Goal: Information Seeking & Learning: Find specific fact

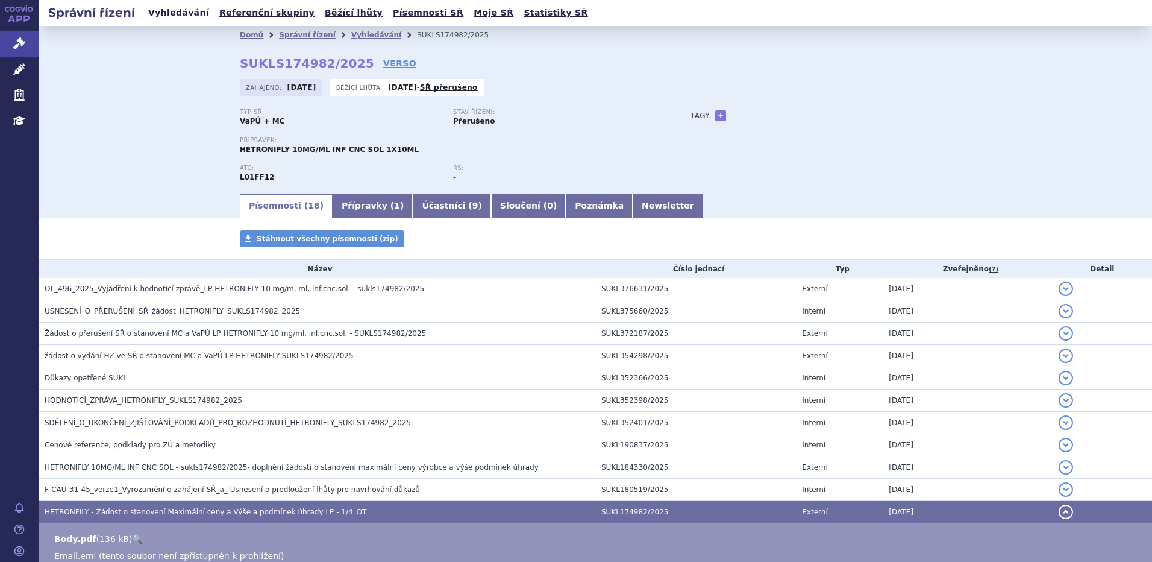
click at [157, 17] on link "Vyhledávání" at bounding box center [179, 13] width 68 height 16
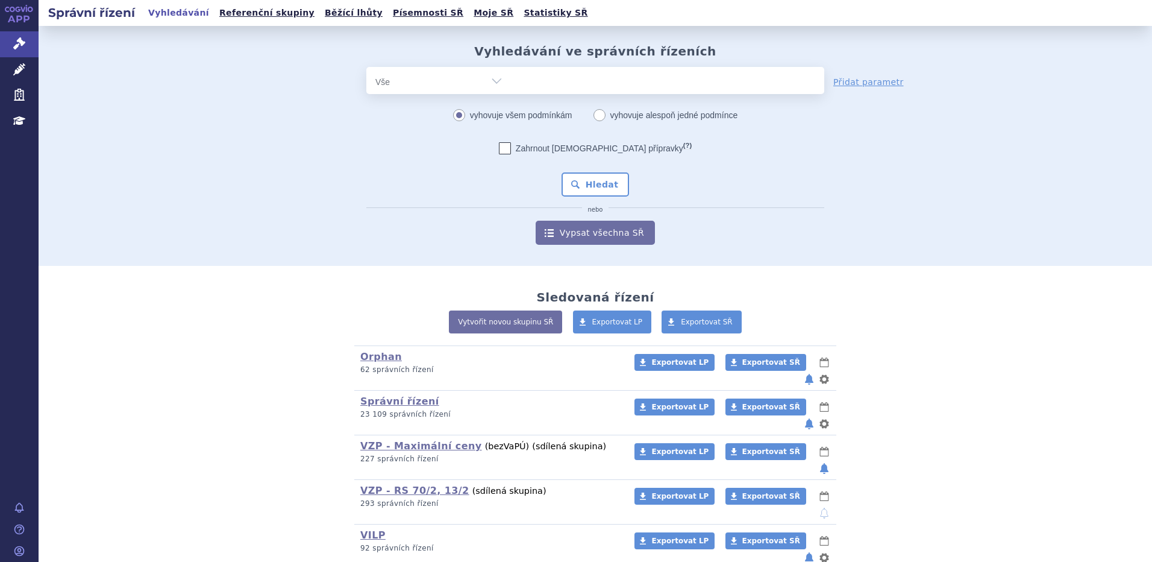
click at [575, 84] on div "odstranit Vše Spisová značka Typ SŘ Přípravek/SUKL kód" at bounding box center [595, 80] width 458 height 27
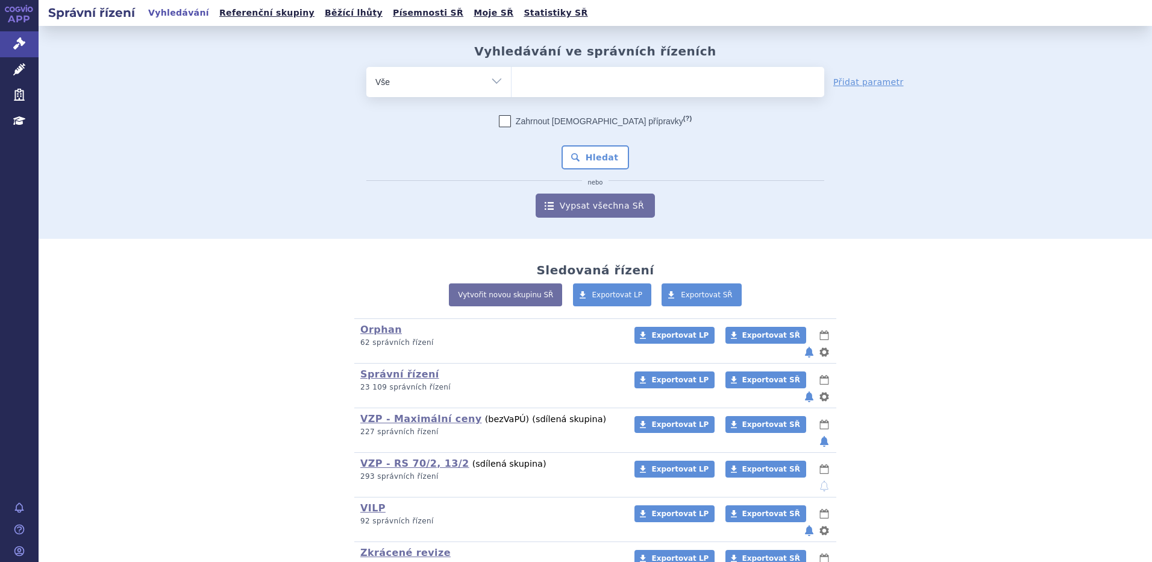
click at [577, 84] on ul at bounding box center [668, 79] width 313 height 25
click at [512, 84] on select at bounding box center [511, 81] width 1 height 30
type input "che"
type input "cheno"
type input "chenod"
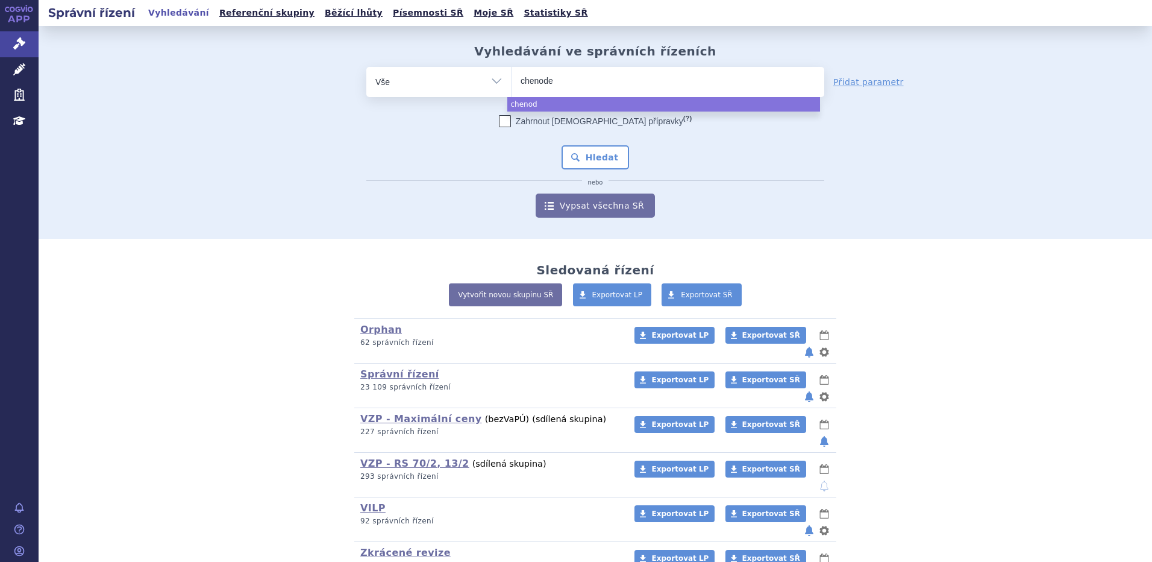
type input "chenodeo"
type input "chenodeox"
type input "chenodeoxyl"
type input "chenodeoxy"
select select "chenodeoxy"
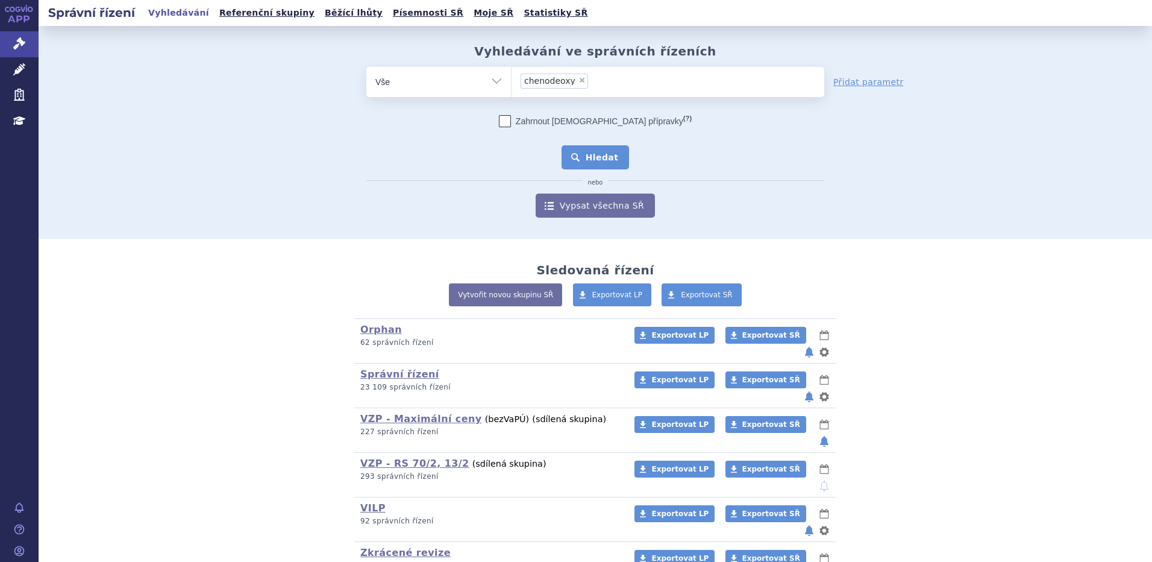
click at [595, 161] on button "Hledat" at bounding box center [596, 157] width 68 height 24
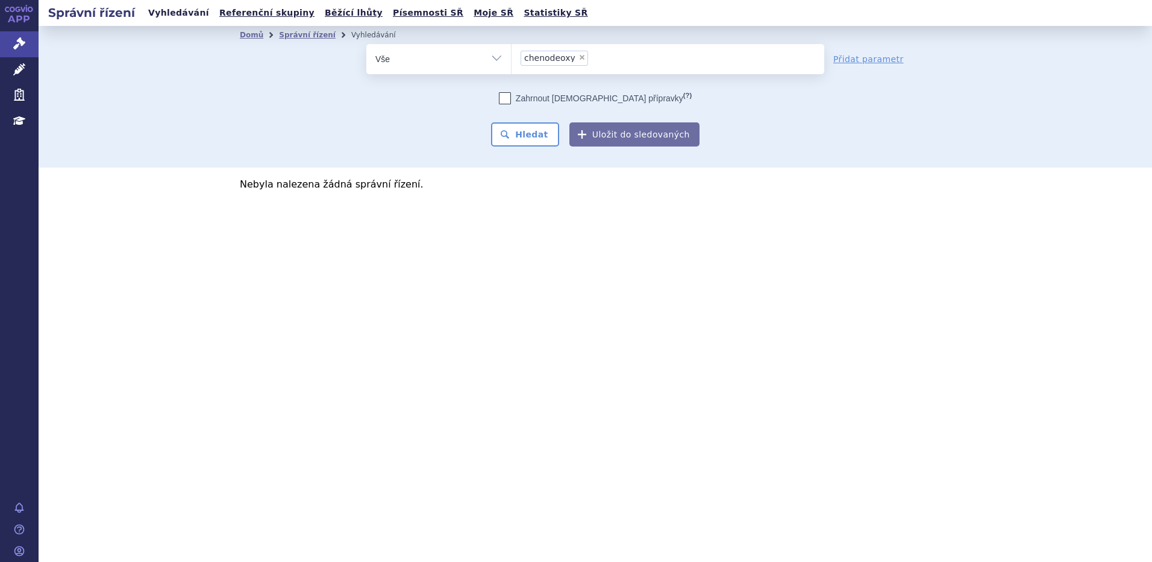
click at [173, 11] on link "Vyhledávání" at bounding box center [179, 13] width 68 height 16
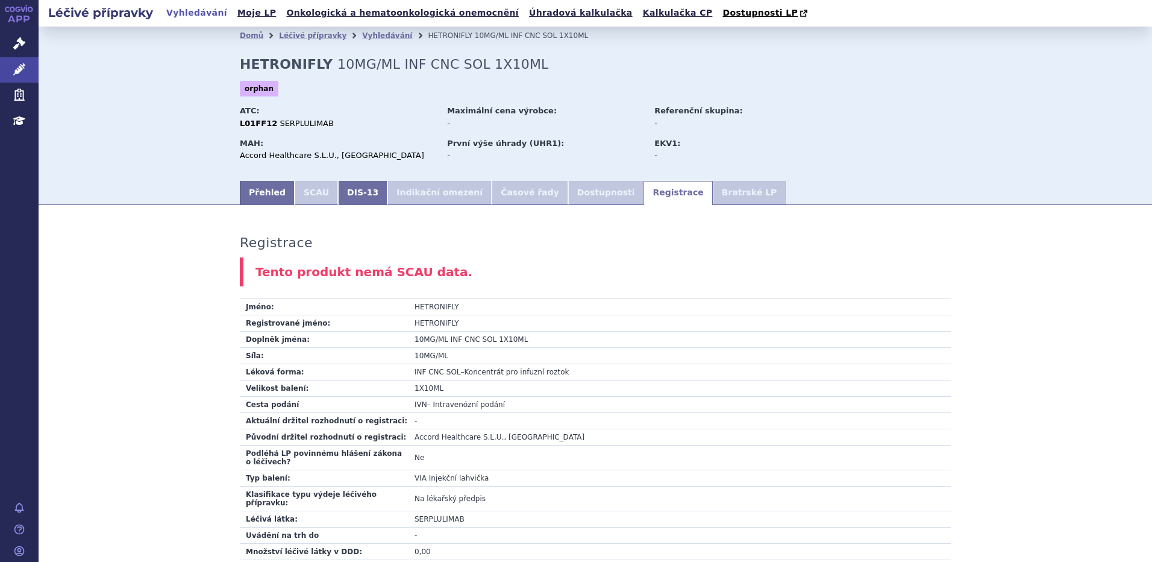
click at [201, 13] on link "Vyhledávání" at bounding box center [197, 13] width 68 height 16
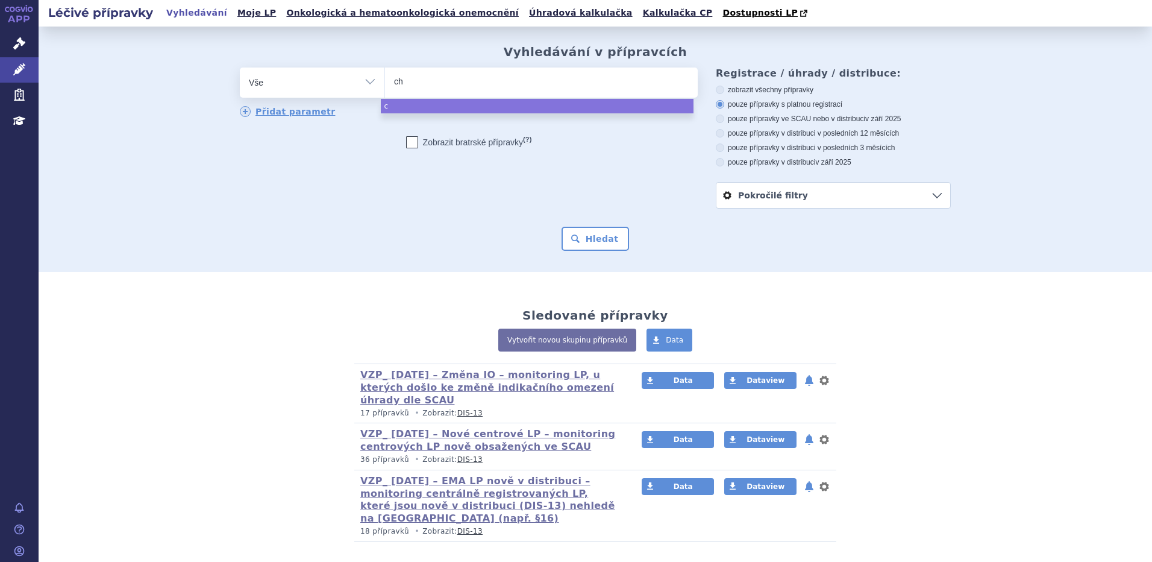
type input "che"
type input "cheno"
type input "chenod"
type input "chenode"
type input "chenodeo"
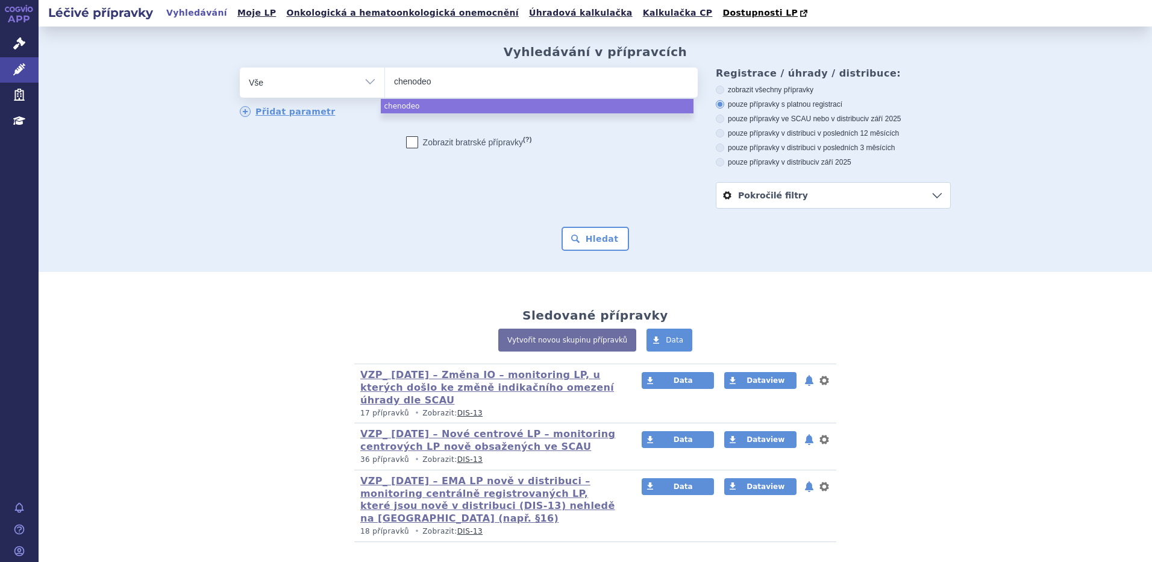
type input "chenodeox"
type input "chenodeoxy"
type input "chenodeoxyl"
type input "chenodeoxy"
select select "chenodeoxy"
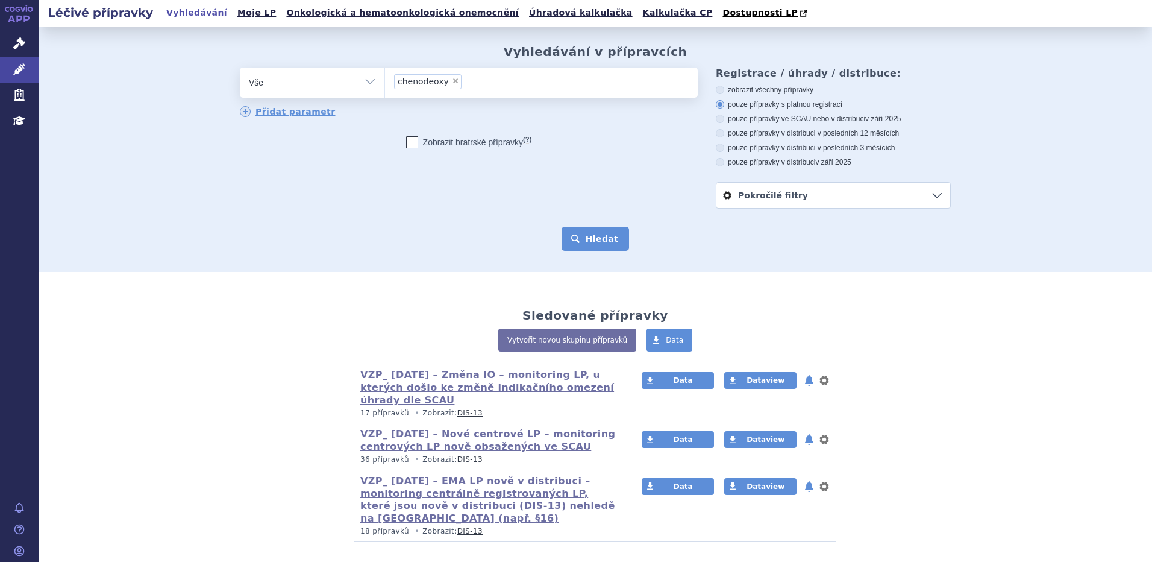
click at [588, 228] on button "Hledat" at bounding box center [596, 239] width 68 height 24
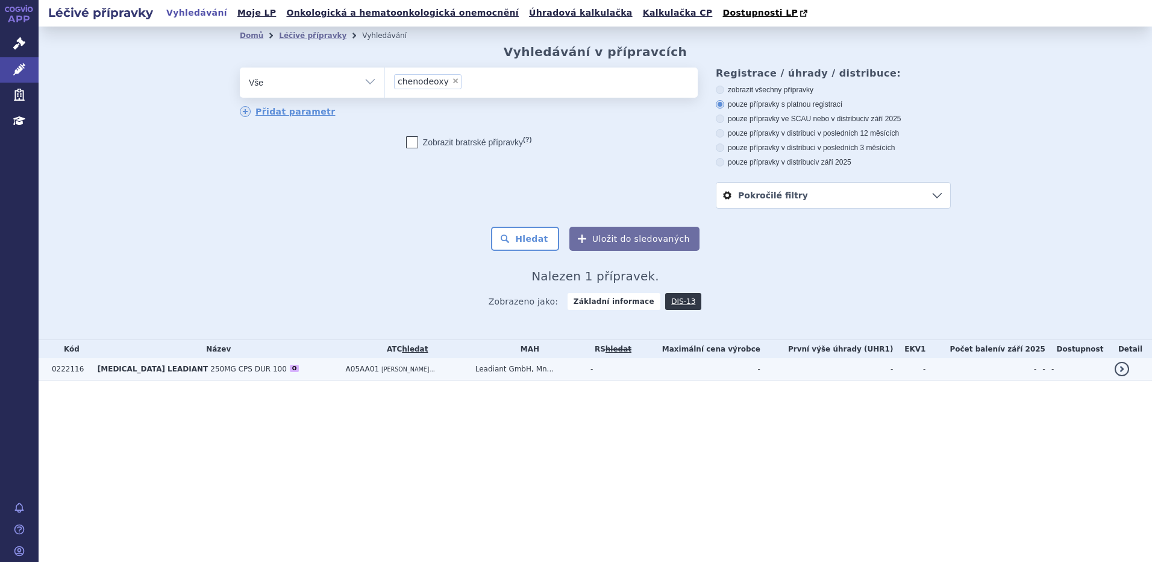
click at [169, 373] on span "CHENODEOXYCHOLIC ACID LEADIANT" at bounding box center [153, 369] width 110 height 8
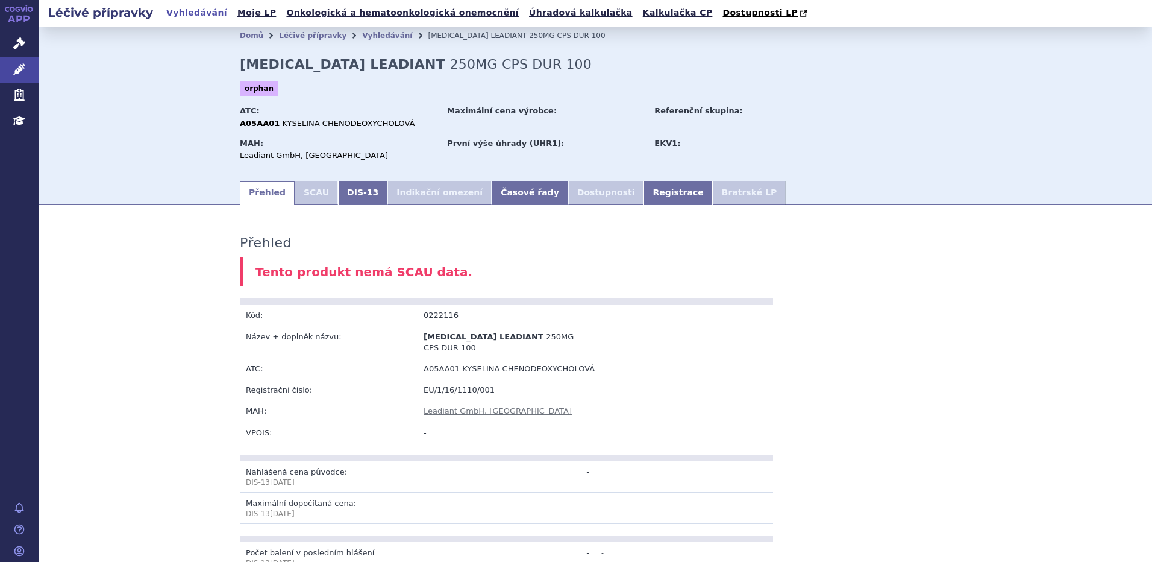
scroll to position [121, 0]
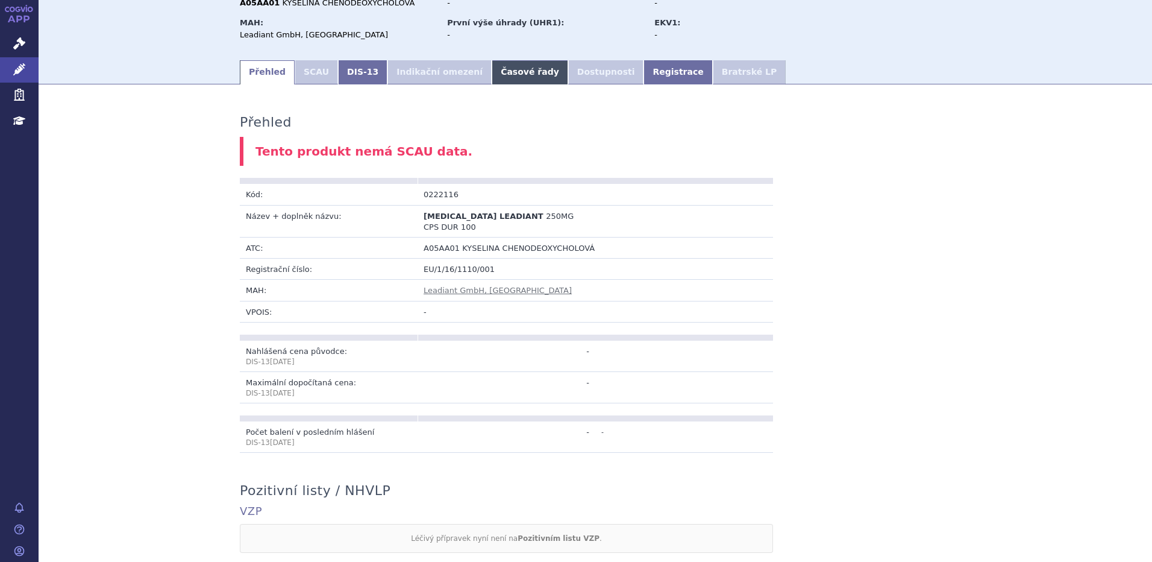
click at [492, 81] on link "Časové řady" at bounding box center [530, 72] width 77 height 24
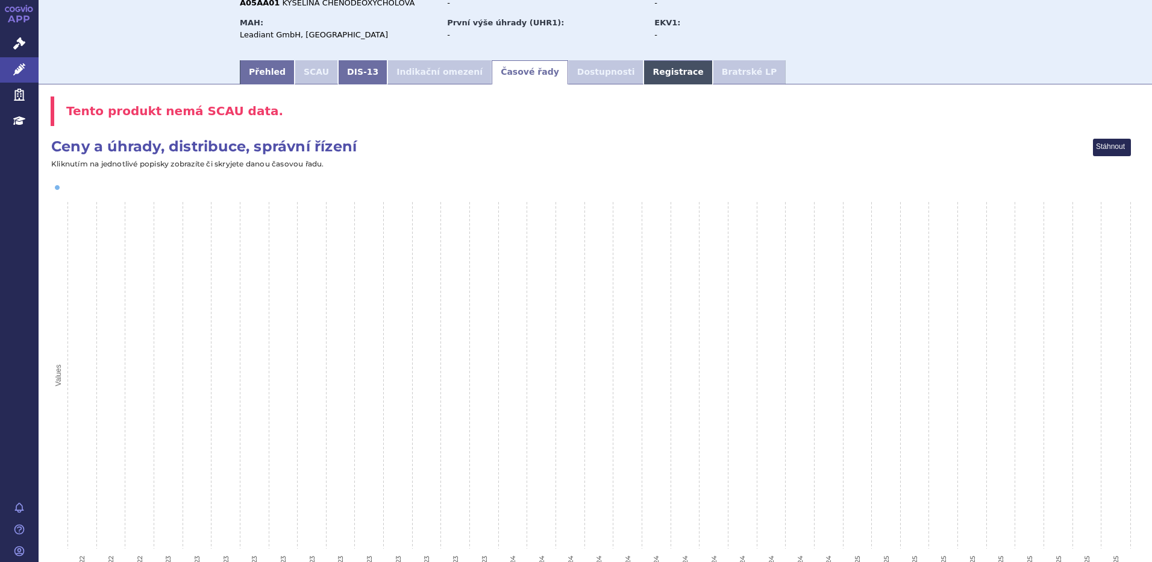
click at [644, 67] on link "Registrace" at bounding box center [678, 72] width 69 height 24
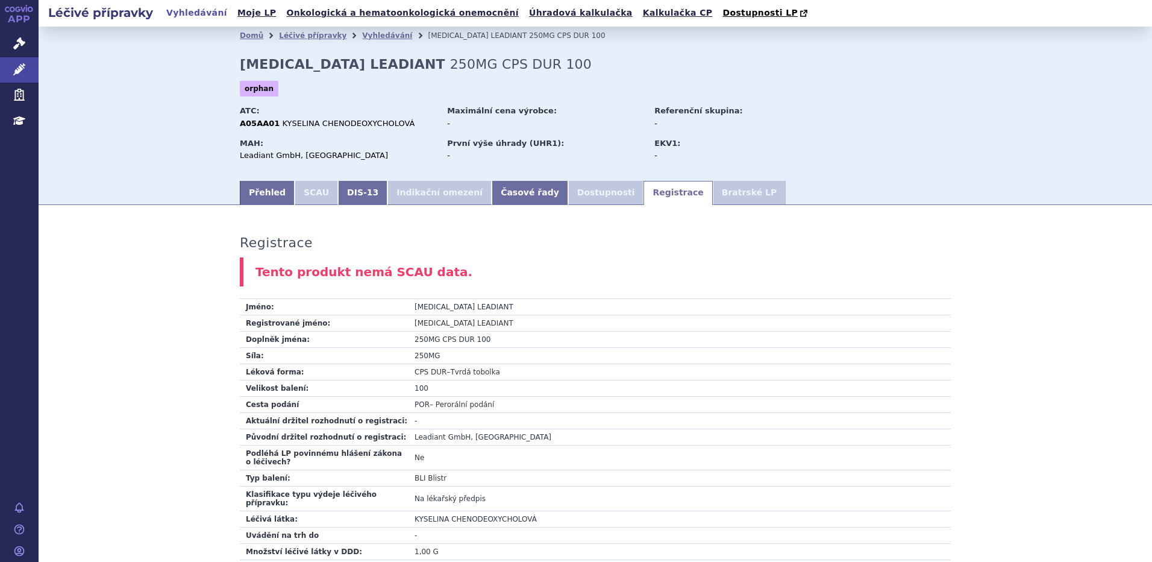
click at [204, 14] on link "Vyhledávání" at bounding box center [197, 13] width 68 height 16
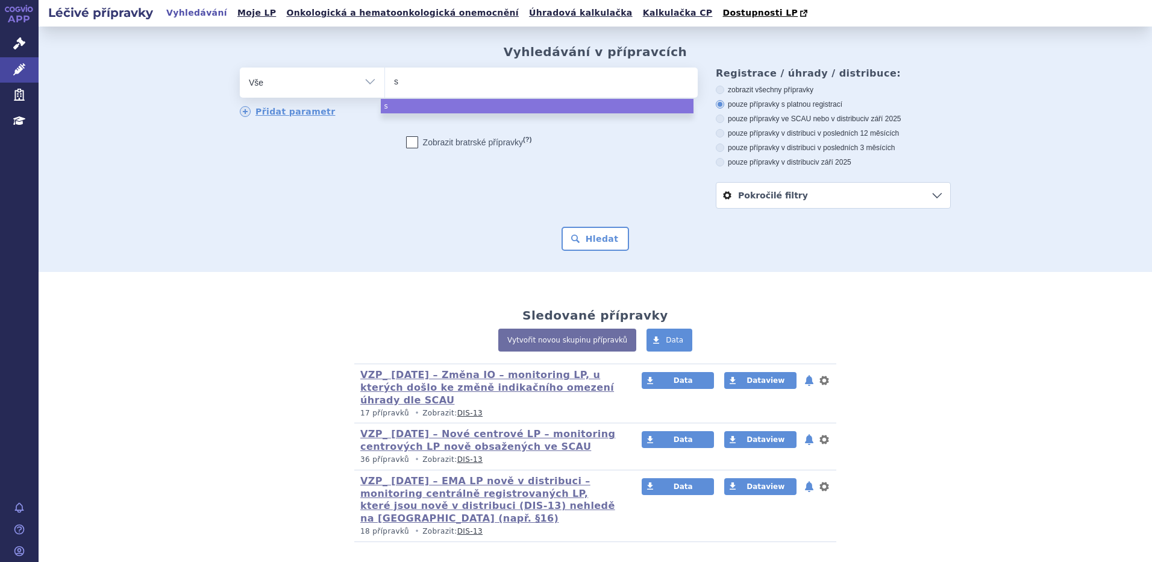
type input "su"
type input "subo"
type input "suboxo"
type input "[MEDICAL_DATA]"
select select "[MEDICAL_DATA]"
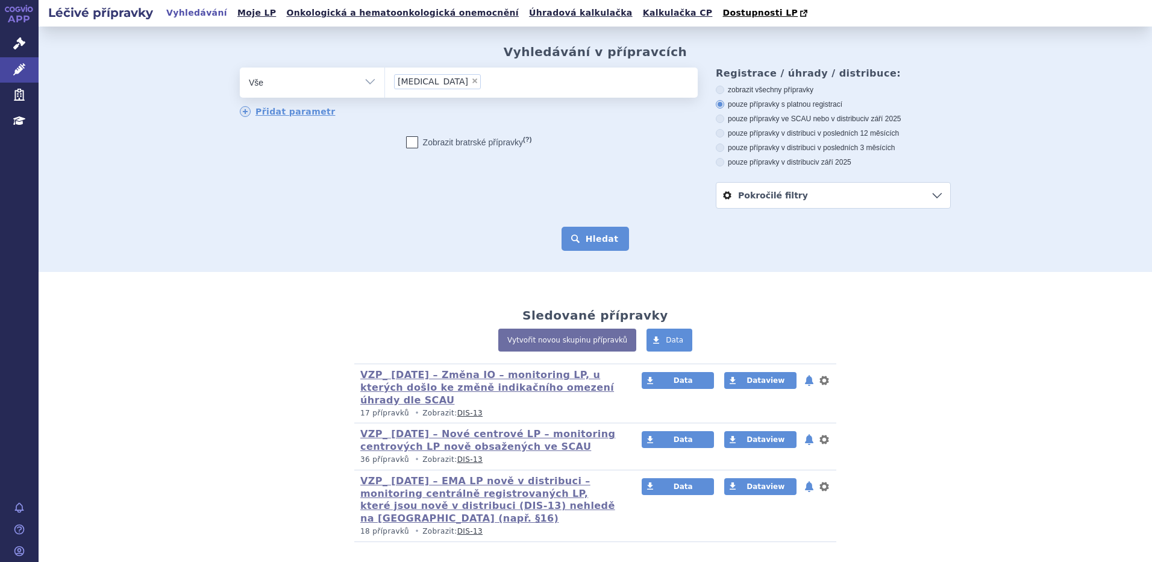
click at [592, 241] on button "Hledat" at bounding box center [596, 239] width 68 height 24
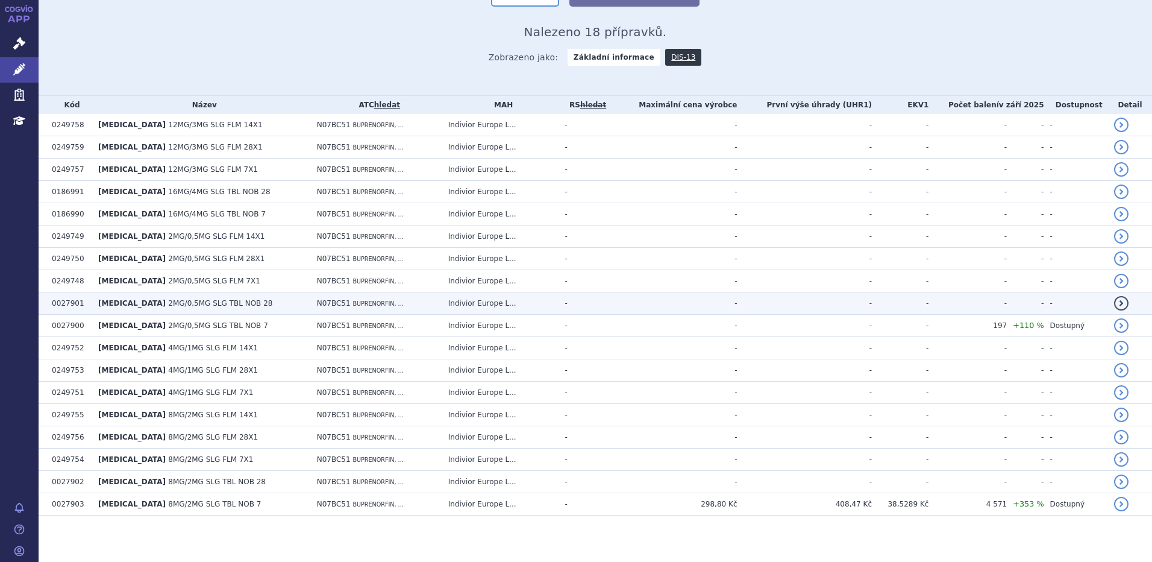
scroll to position [247, 0]
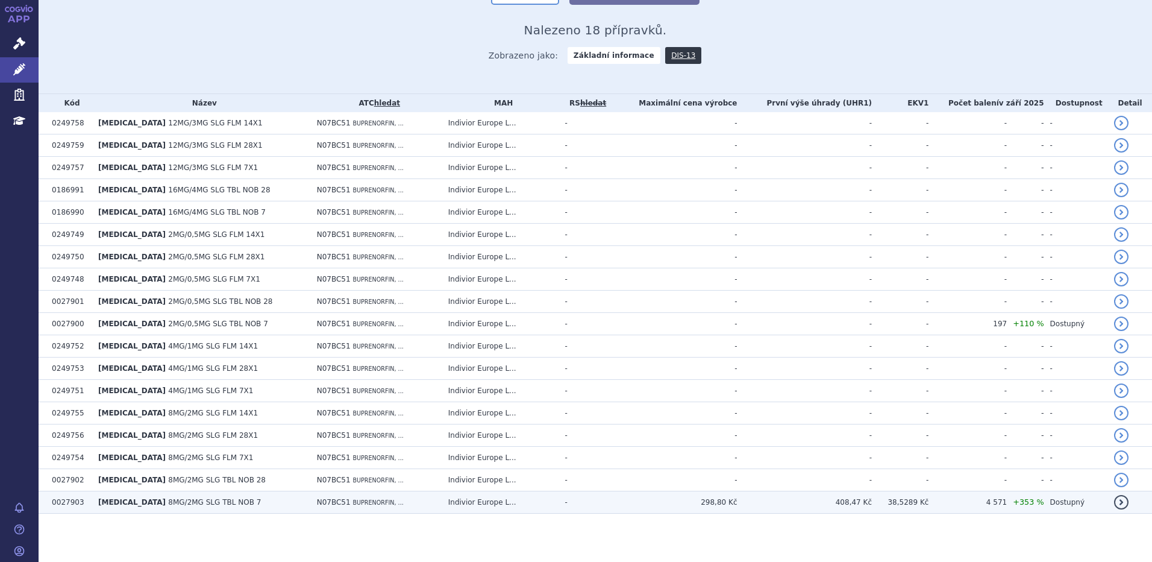
click at [236, 506] on td "[MEDICAL_DATA] 8MG/2MG SLG TBL NOB 7" at bounding box center [201, 502] width 219 height 22
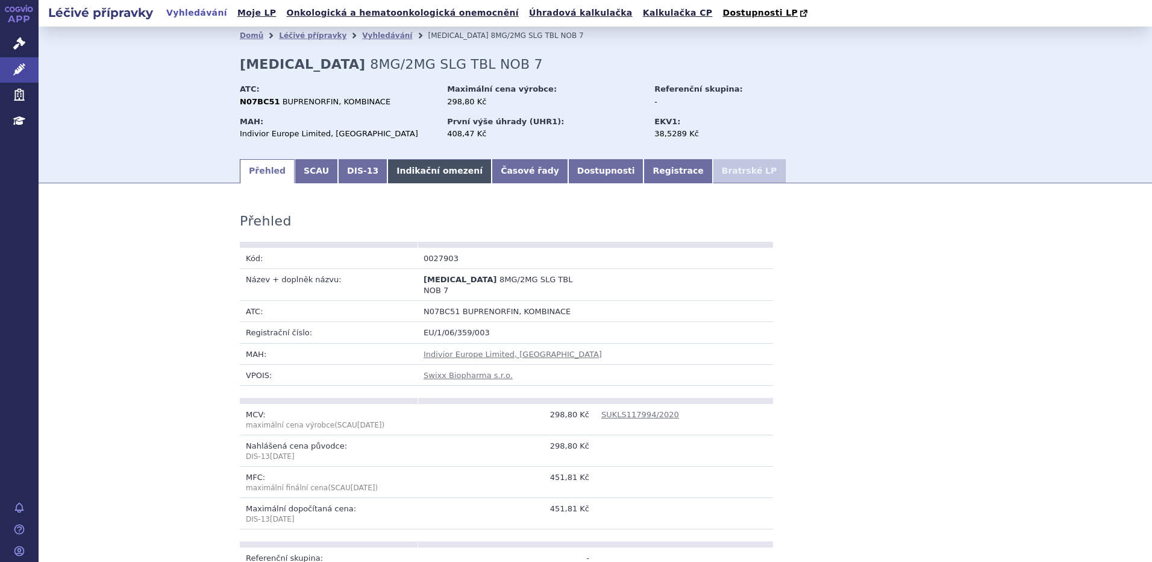
click at [397, 169] on link "Indikační omezení" at bounding box center [439, 171] width 104 height 24
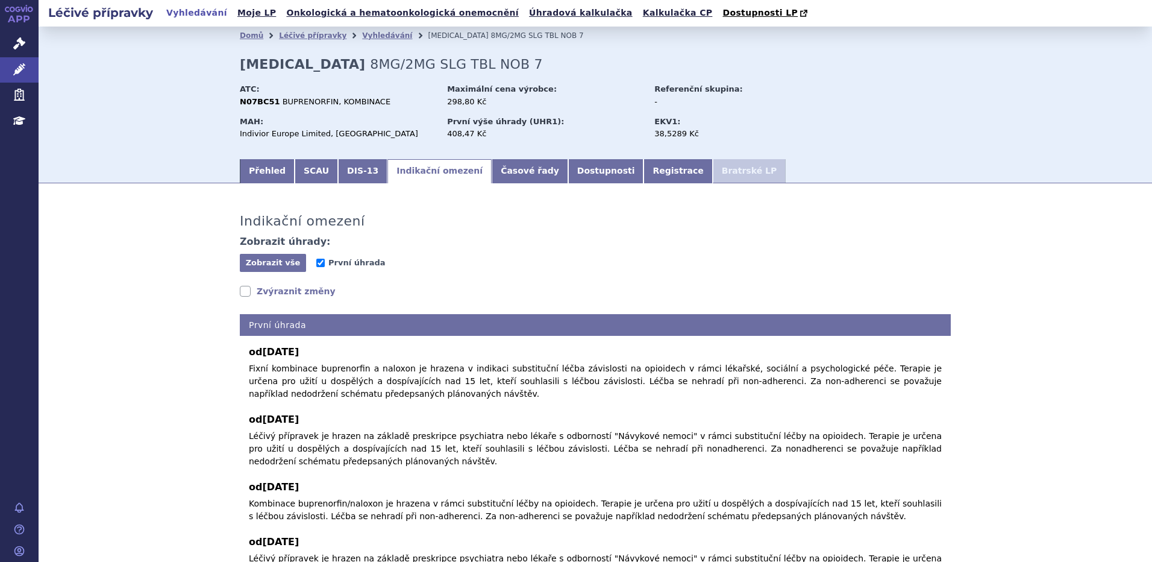
click at [251, 294] on link "Zvýraznit změny" at bounding box center [288, 291] width 96 height 12
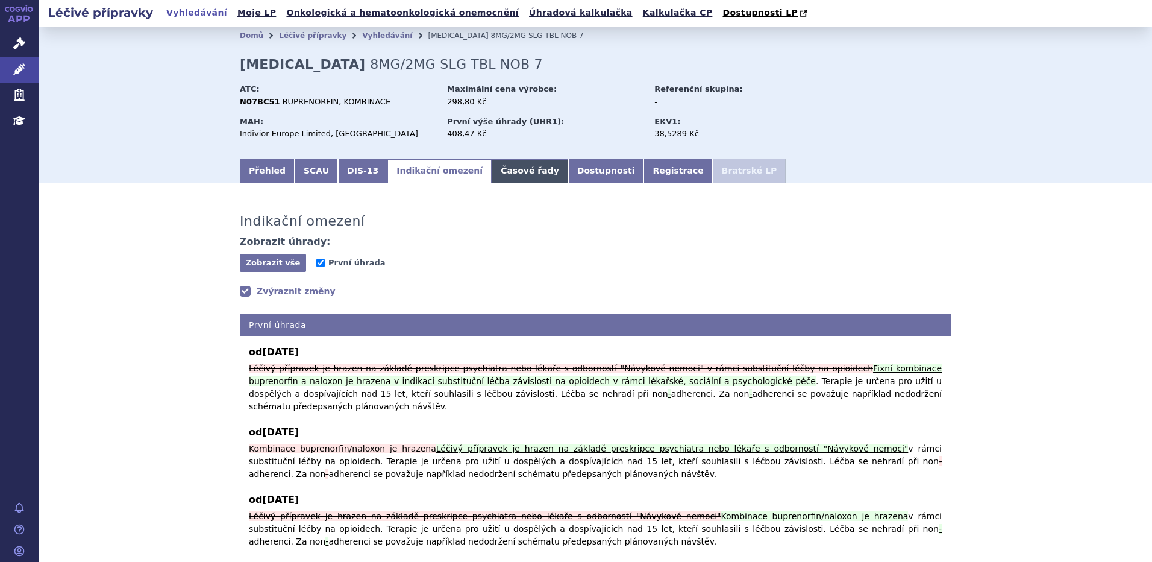
click at [492, 169] on link "Časové řady" at bounding box center [530, 171] width 77 height 24
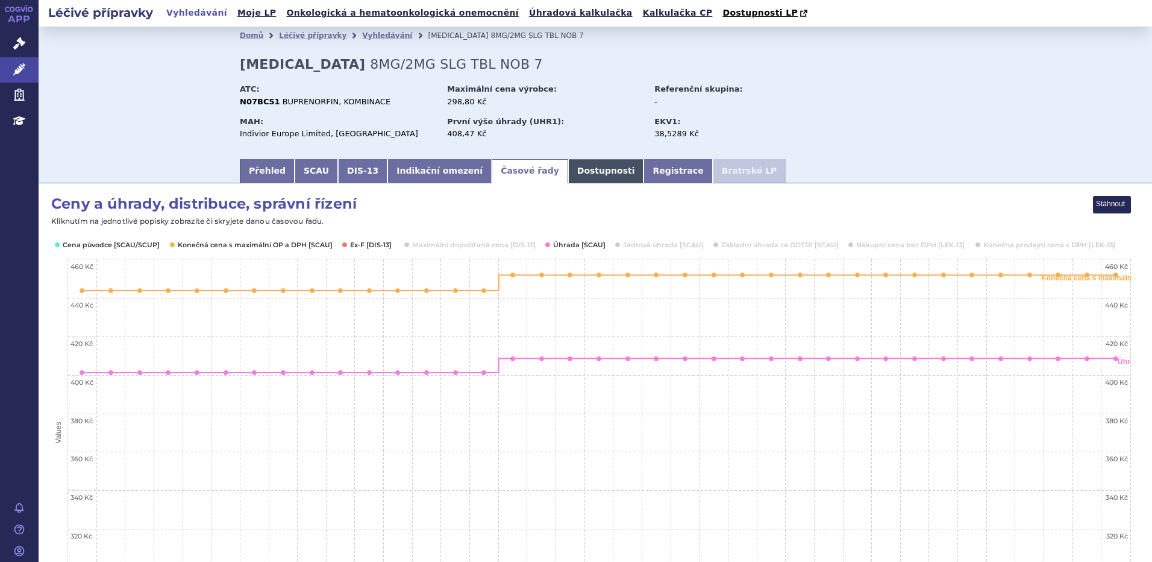
click at [568, 165] on link "Dostupnosti" at bounding box center [606, 171] width 76 height 24
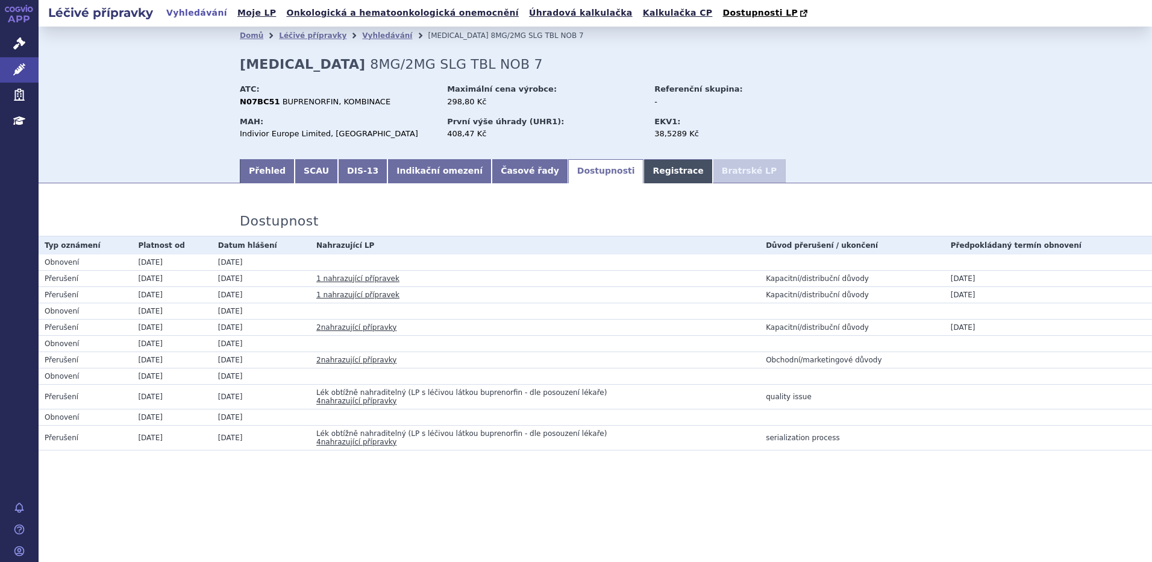
click at [644, 169] on link "Registrace" at bounding box center [678, 171] width 69 height 24
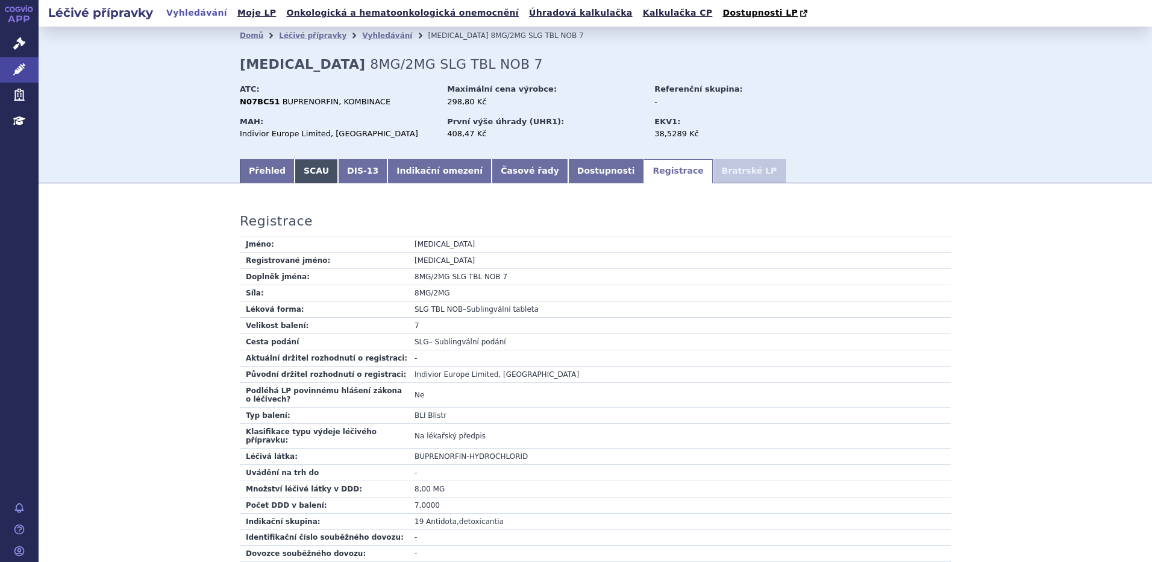
click at [312, 169] on link "SCAU" at bounding box center [316, 171] width 43 height 24
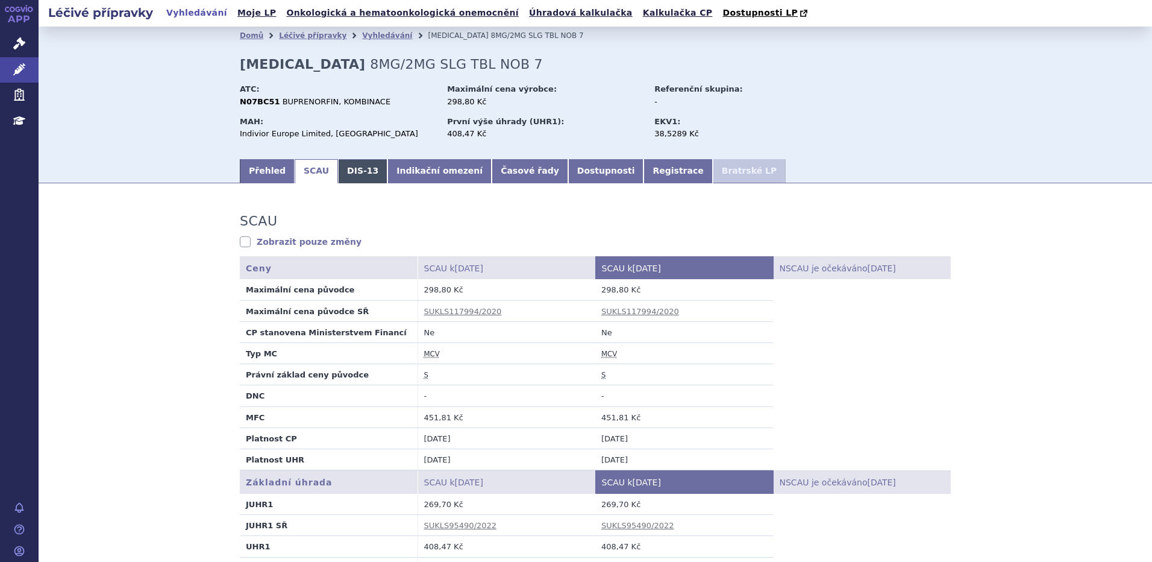
click at [338, 169] on link "DIS-13" at bounding box center [362, 171] width 49 height 24
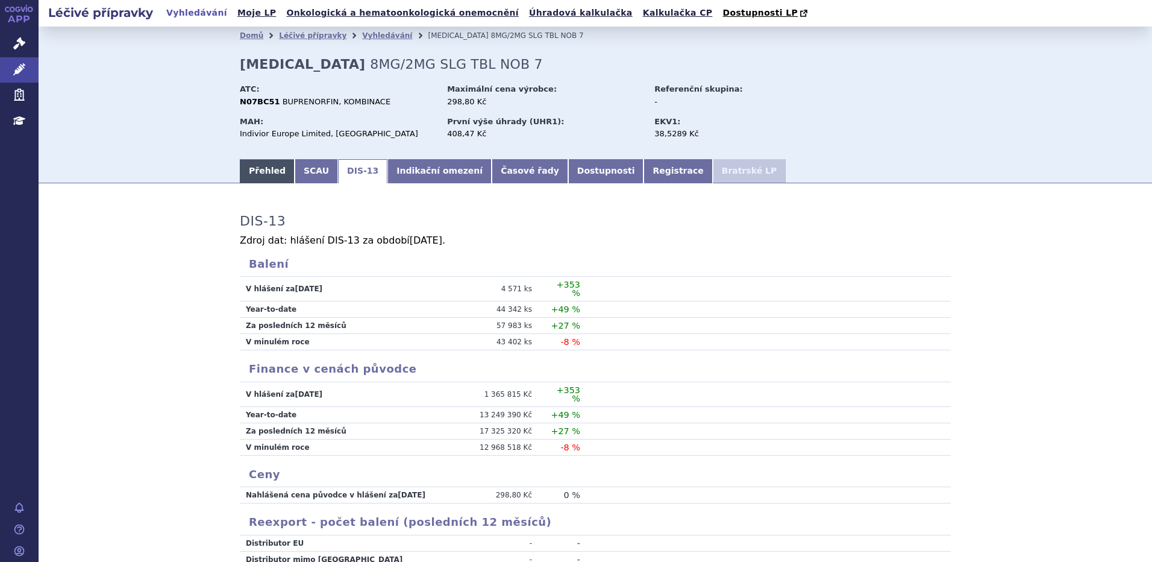
click at [273, 173] on link "Přehled" at bounding box center [267, 171] width 55 height 24
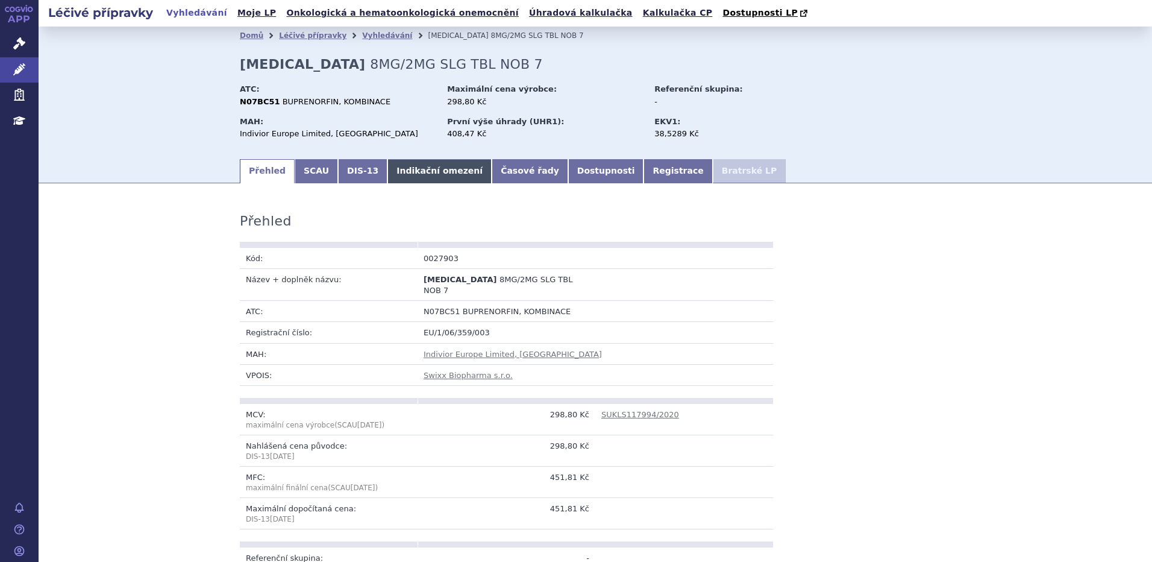
click at [420, 176] on link "Indikační omezení" at bounding box center [439, 171] width 104 height 24
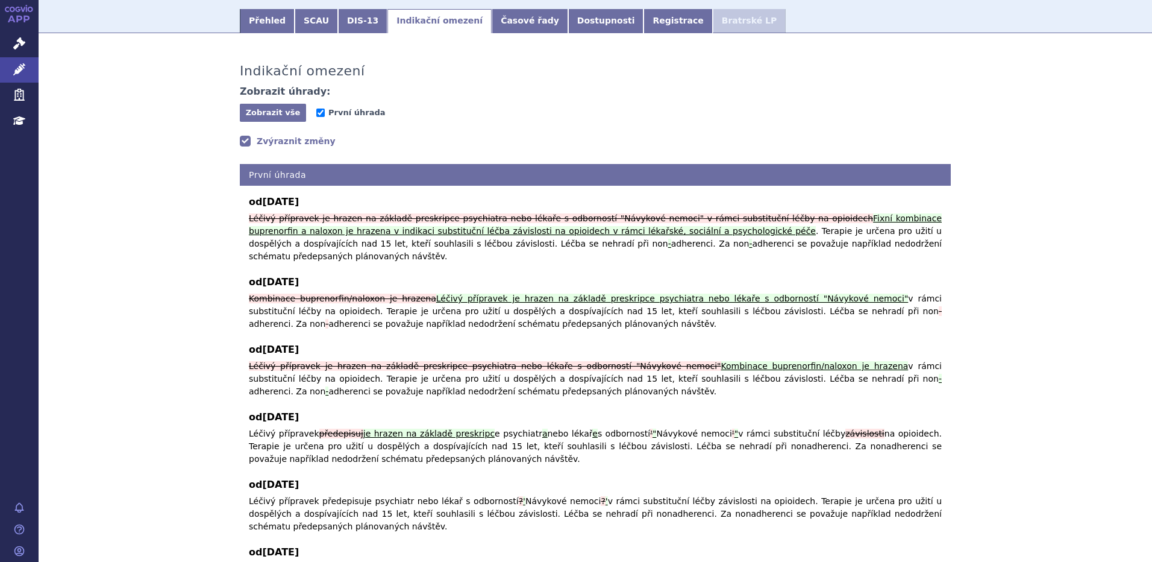
scroll to position [121, 0]
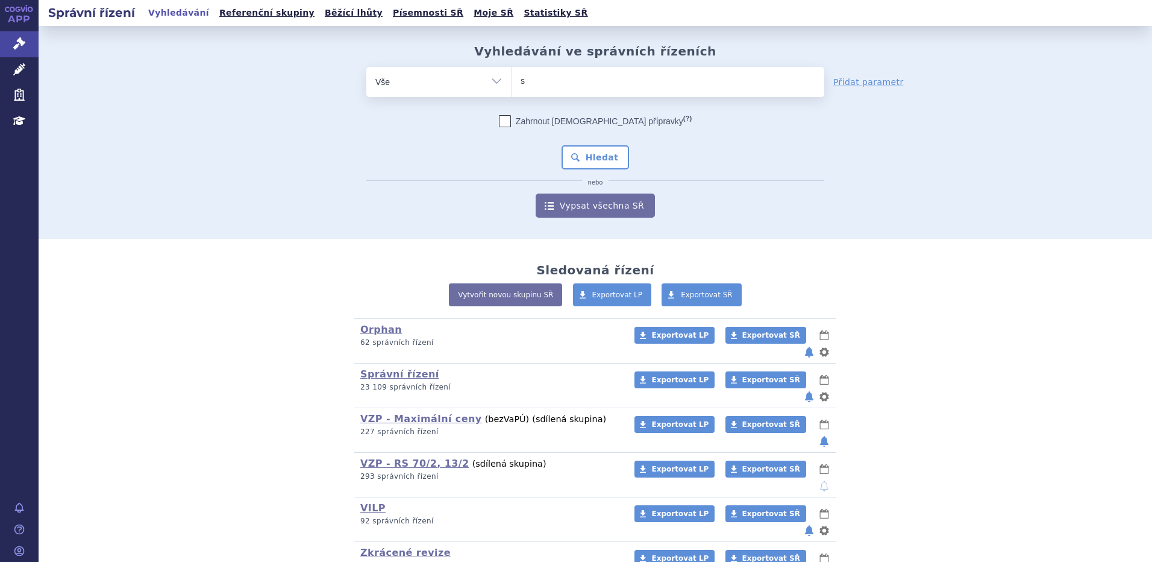
type input "si"
type input "sia"
type input "siala"
type input "sialana"
type input "sialanar"
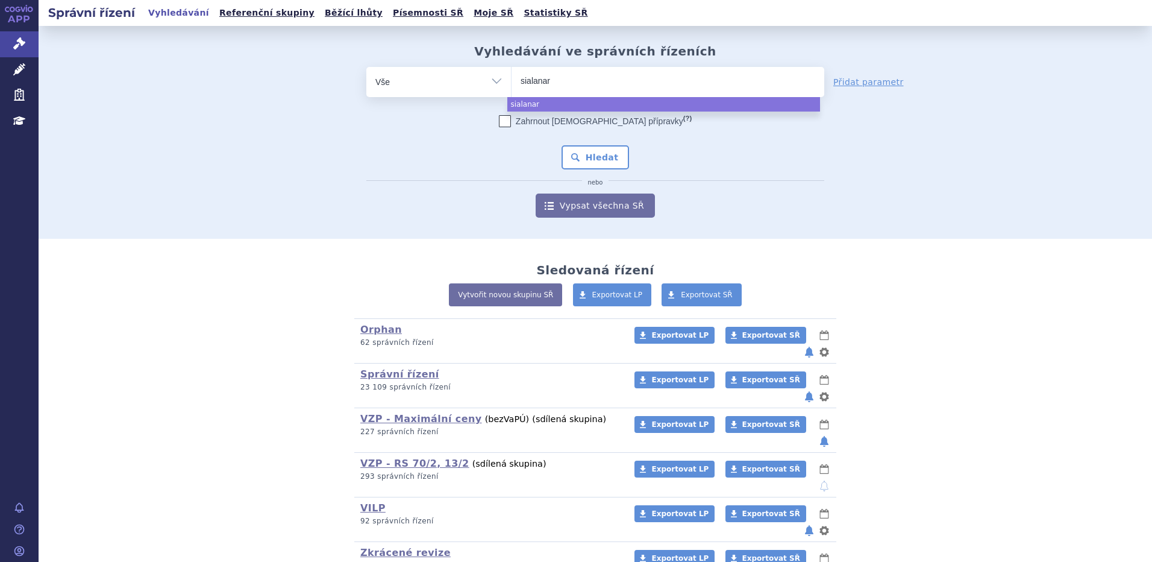
click at [568, 89] on li "sialanar" at bounding box center [549, 80] width 57 height 17
click at [512, 89] on select "sialanar" at bounding box center [511, 81] width 1 height 30
select select "sialanar"
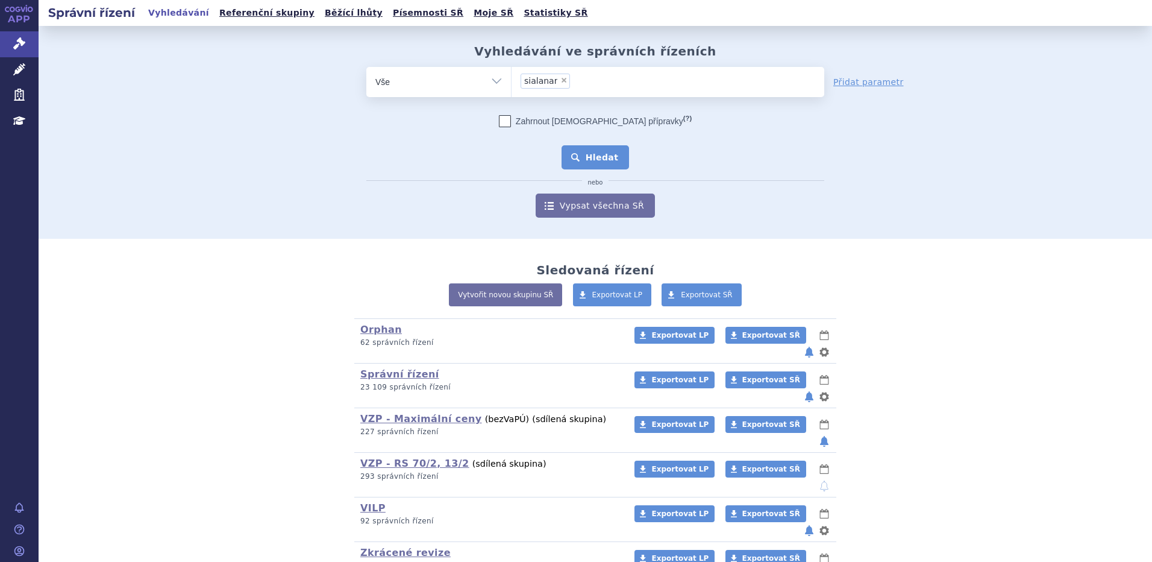
click at [598, 146] on button "Hledat" at bounding box center [596, 157] width 68 height 24
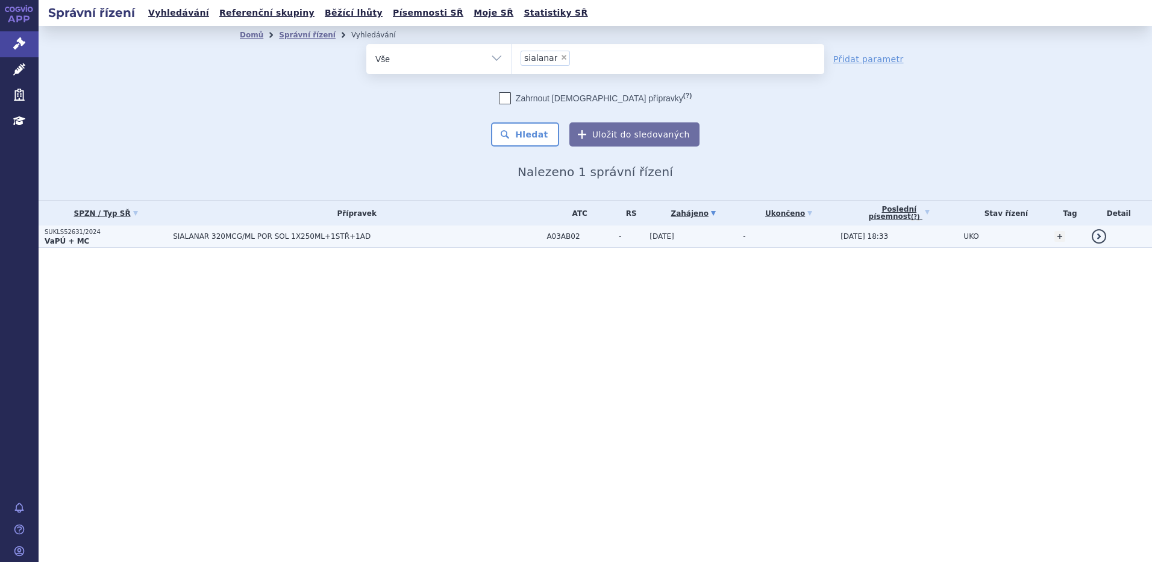
click at [176, 241] on td "SIALANAR 320MCG/ML POR SOL 1X250ML+1STŘ+1AD" at bounding box center [354, 236] width 374 height 22
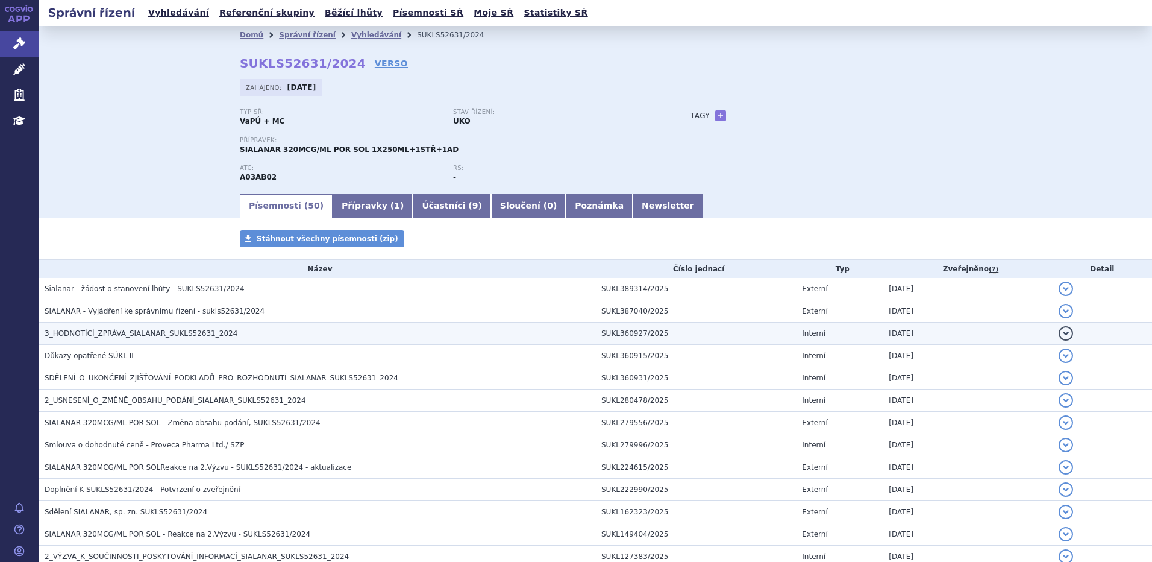
click at [115, 336] on span "3_HODNOTÍCÍ_ZPRÁVA_SIALANAR_SUKLS52631_2024" at bounding box center [141, 333] width 193 height 8
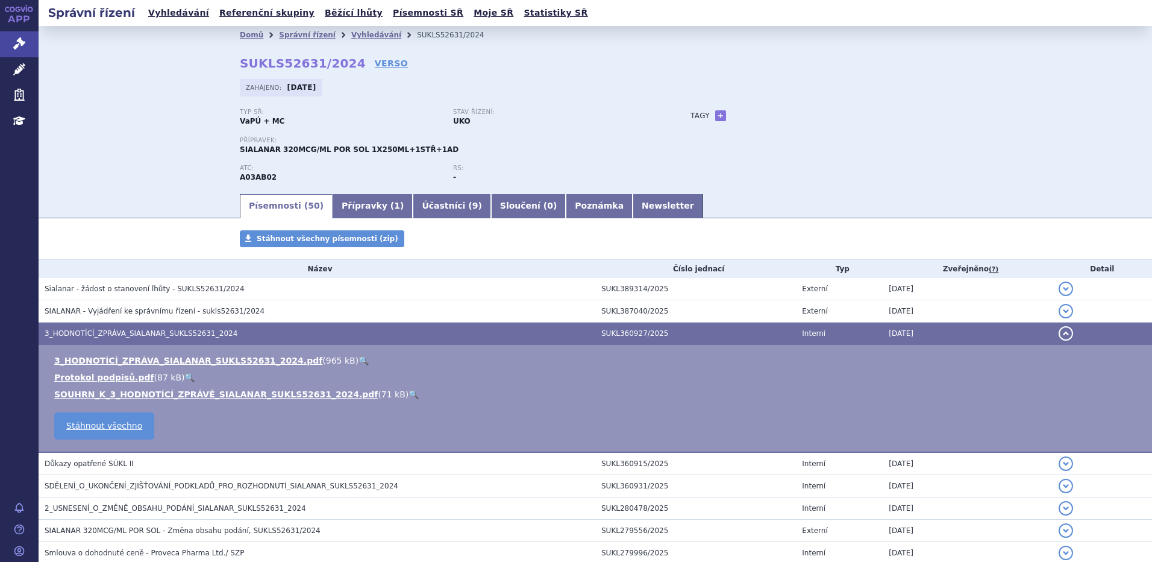
click at [359, 360] on link "🔍" at bounding box center [364, 361] width 10 height 10
drag, startPoint x: 234, startPoint y: 64, endPoint x: 339, endPoint y: 61, distance: 104.9
click at [339, 61] on div "Domů Správní řízení Vyhledávání SUKLS52631/2024 SUKLS52631/2024 VERSO [GEOGRAPH…" at bounding box center [595, 118] width 759 height 148
copy strong "SUKLS52631/2024"
click at [157, 111] on div "Domů Správní řízení Vyhledávání SUKLS52631/2024 SUKLS52631/2024 VERSO Zahájeno:…" at bounding box center [596, 109] width 1114 height 166
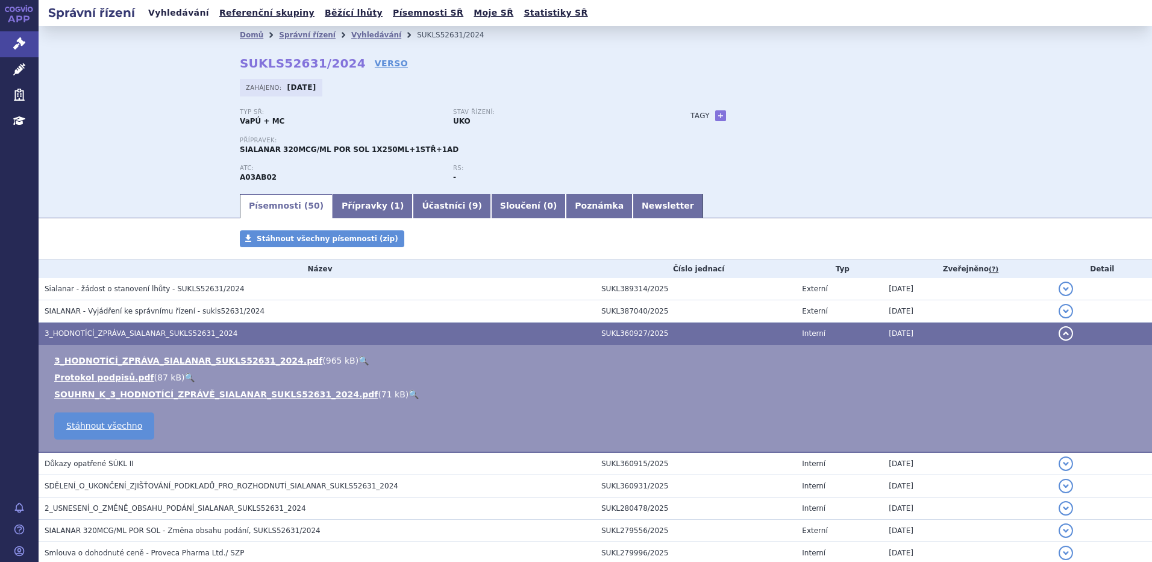
click at [181, 8] on link "Vyhledávání" at bounding box center [179, 13] width 68 height 16
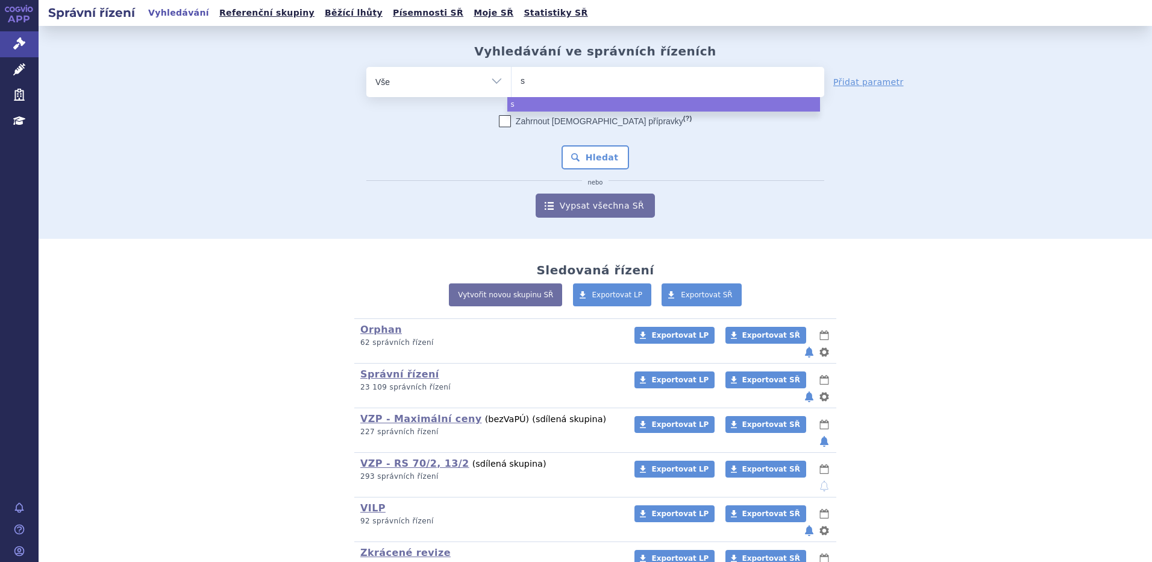
type input "su"
type input "subo"
type input "suboxo"
type input "[MEDICAL_DATA]"
select select "[MEDICAL_DATA]"
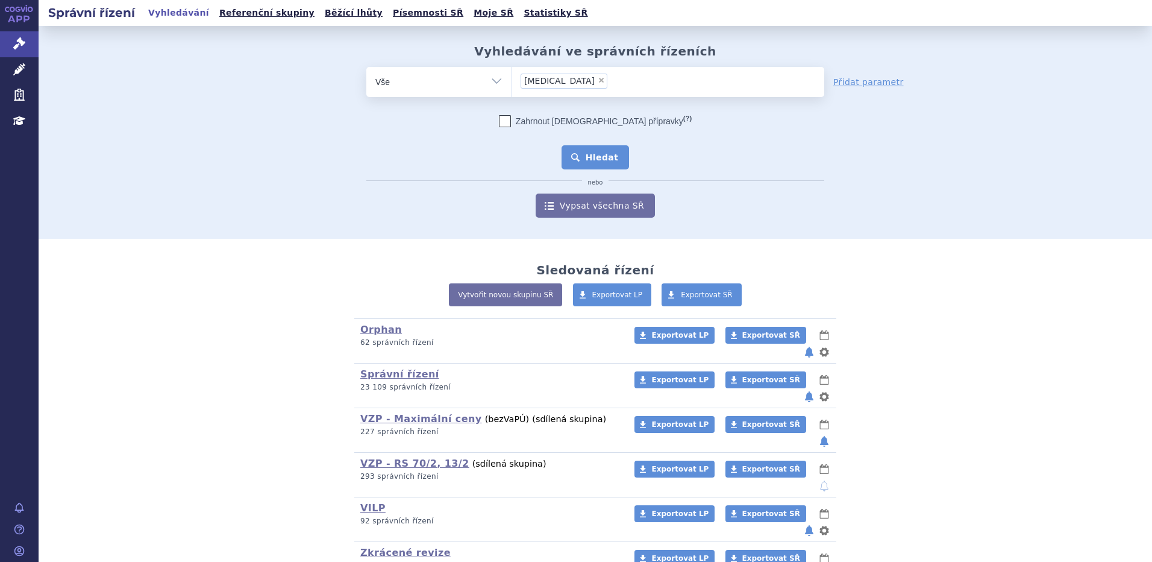
click at [596, 163] on button "Hledat" at bounding box center [596, 157] width 68 height 24
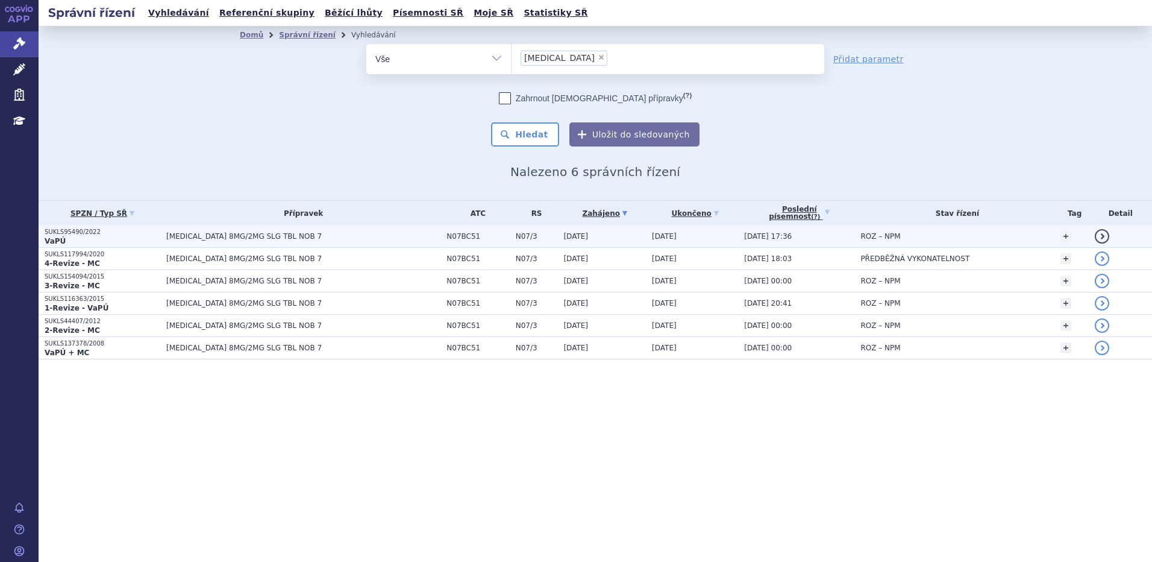
click at [112, 235] on p "SUKLS95490/2022" at bounding box center [103, 232] width 116 height 8
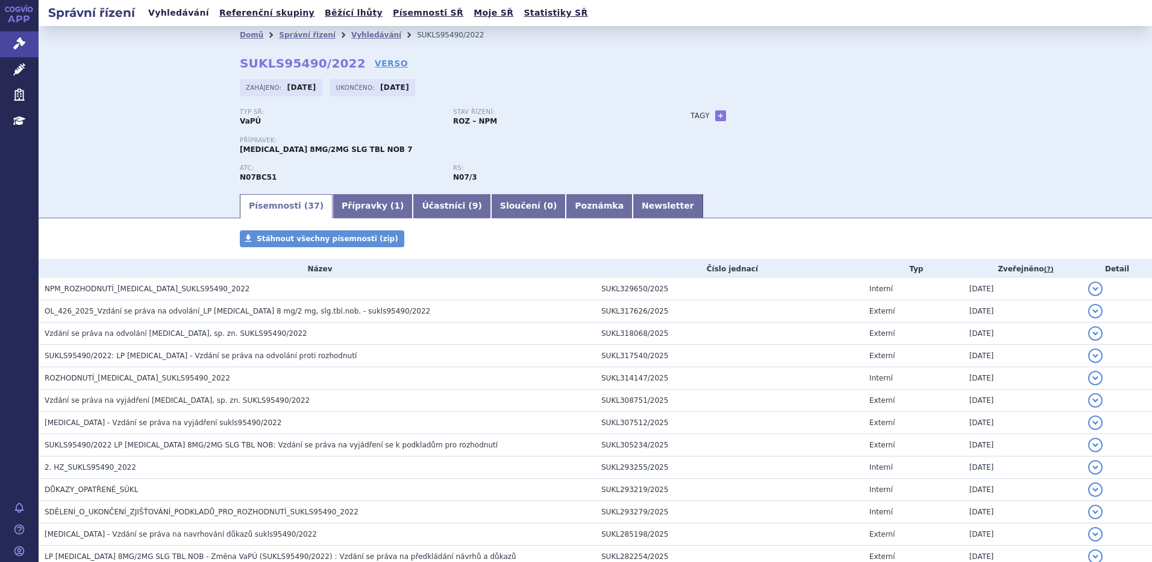
click at [169, 12] on link "Vyhledávání" at bounding box center [179, 13] width 68 height 16
